Goal: Register for event/course

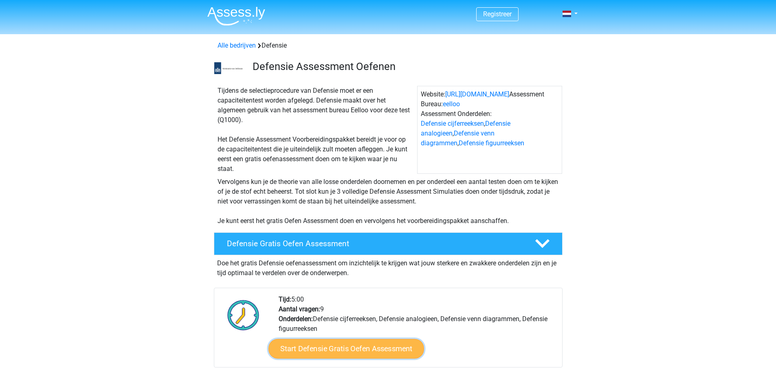
click at [325, 347] on link "Start Defensie Gratis Oefen Assessment" at bounding box center [347, 349] width 156 height 20
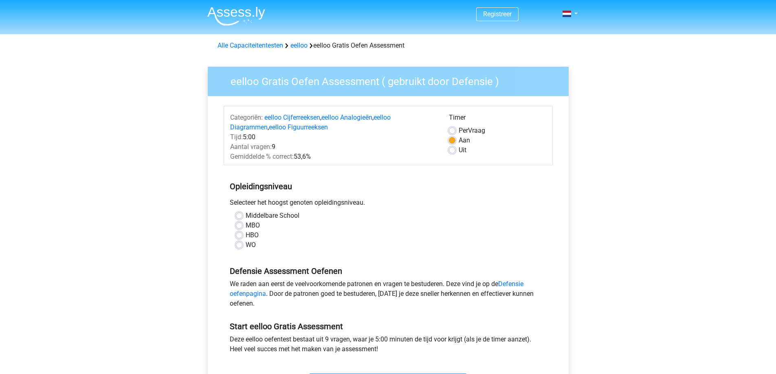
click at [246, 215] on label "Middelbare School" at bounding box center [273, 216] width 54 height 10
click at [240, 215] on input "Middelbare School" at bounding box center [239, 215] width 7 height 8
radio input "true"
click at [252, 293] on link "Defensie oefenpagina" at bounding box center [377, 289] width 294 height 18
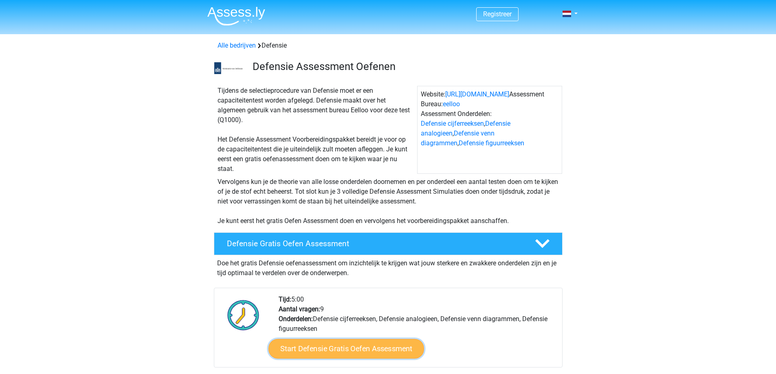
click at [341, 347] on link "Start Defensie Gratis Oefen Assessment" at bounding box center [347, 349] width 156 height 20
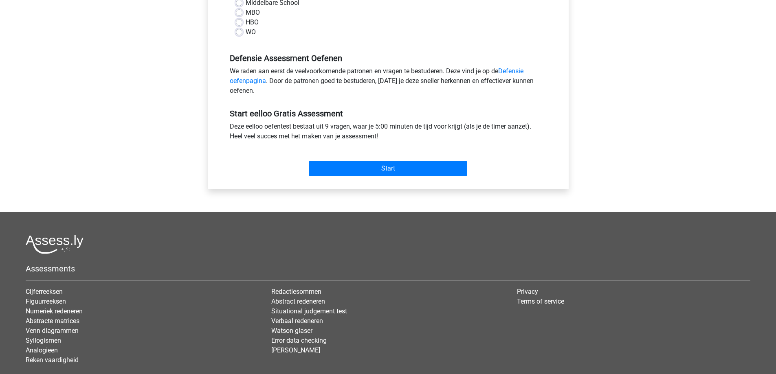
scroll to position [244, 0]
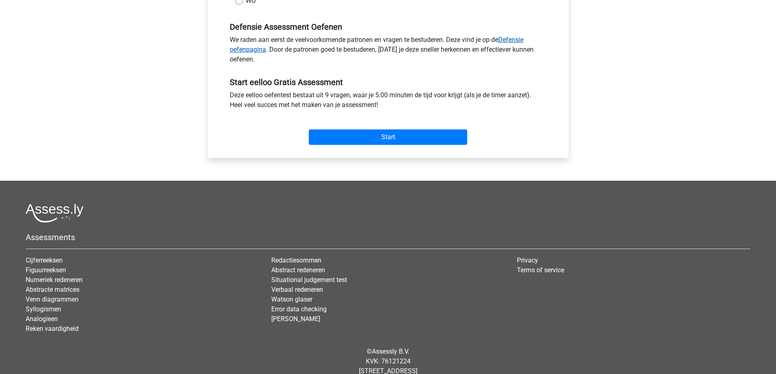
click at [238, 50] on link "Defensie oefenpagina" at bounding box center [377, 45] width 294 height 18
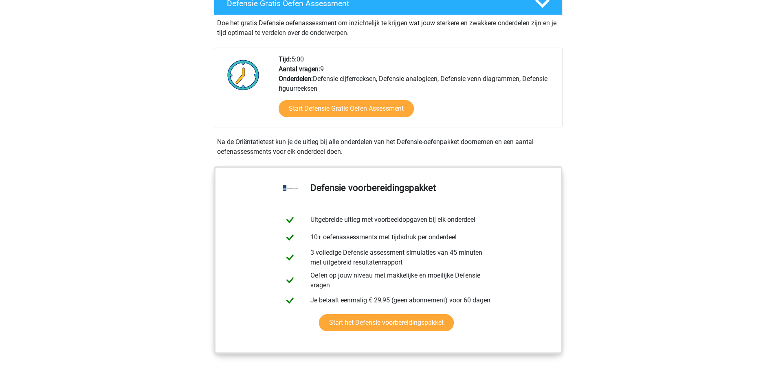
scroll to position [244, 0]
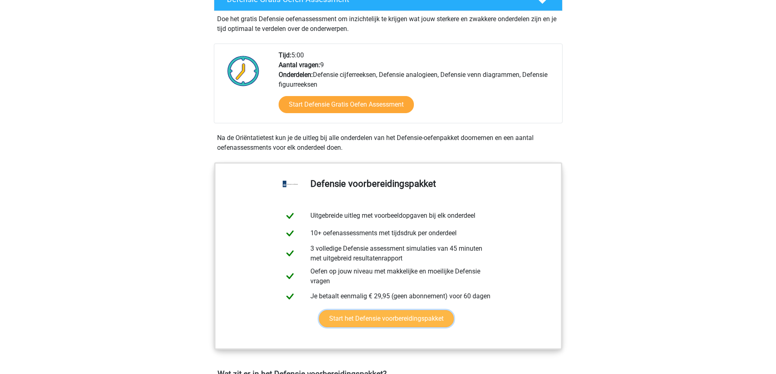
click at [392, 319] on link "Start het Defensie voorbereidingspakket" at bounding box center [386, 318] width 135 height 17
